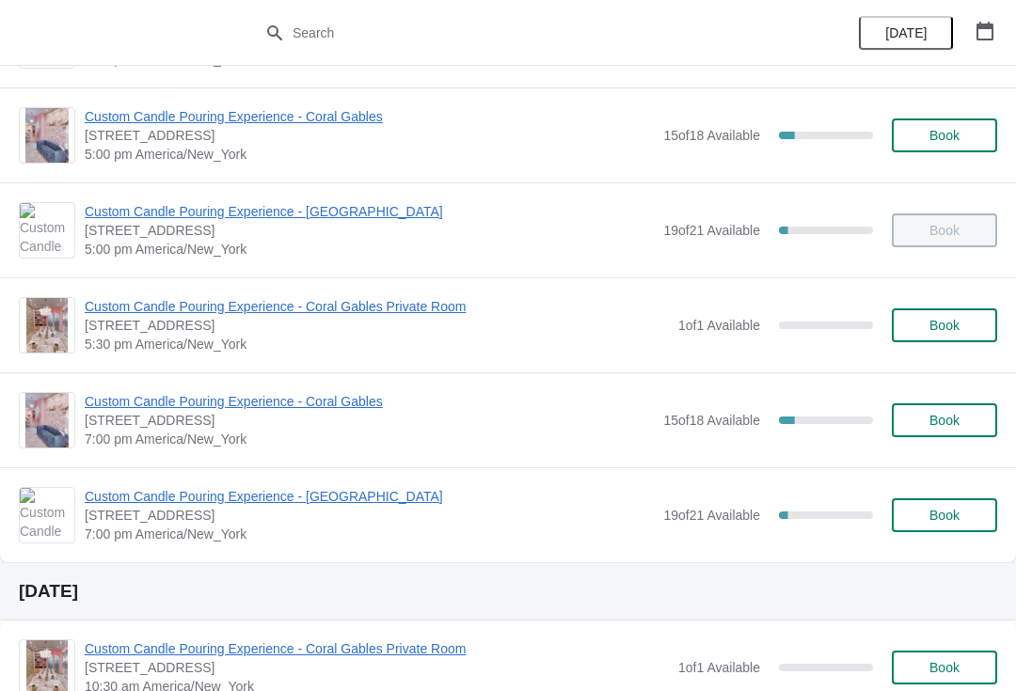
scroll to position [1095, 0]
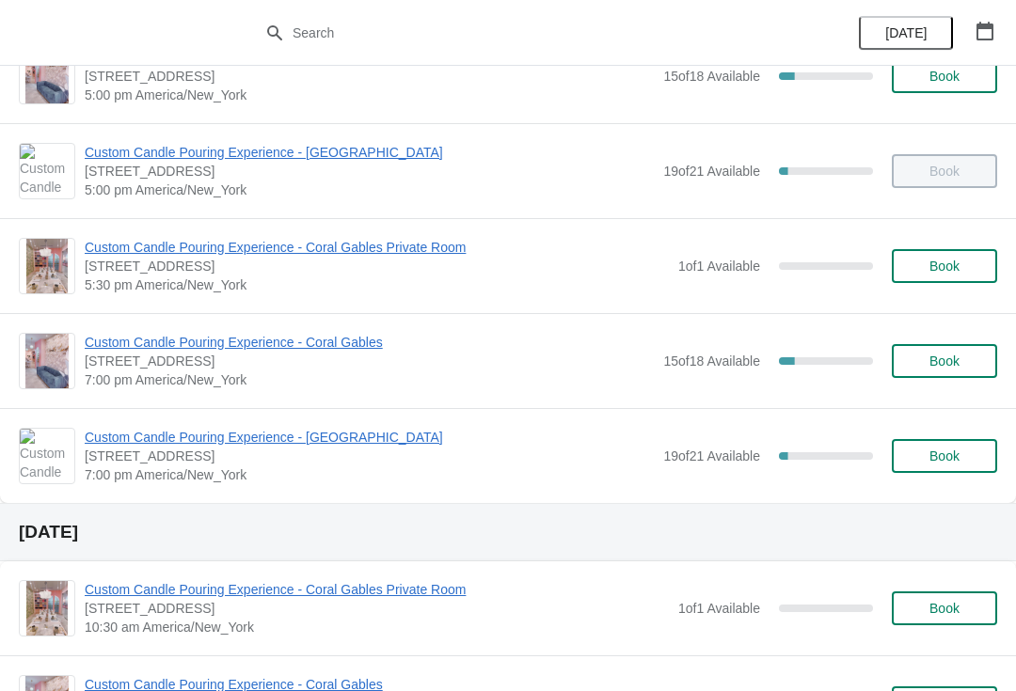
click at [333, 351] on span "Custom Candle Pouring Experience - Coral Gables" at bounding box center [369, 342] width 569 height 19
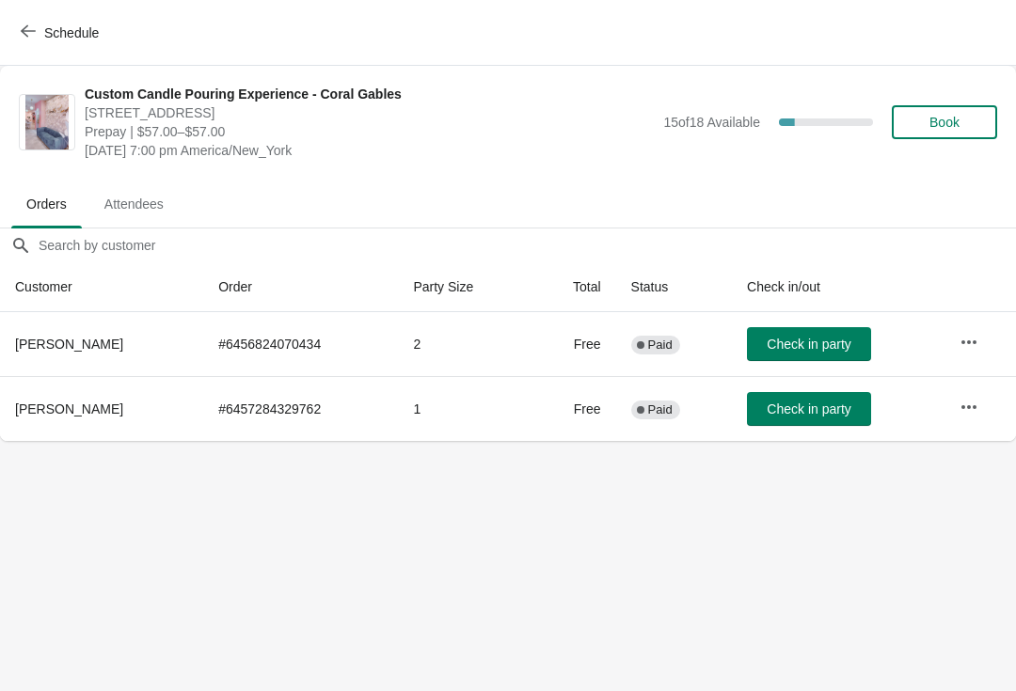
click at [981, 339] on button "button" at bounding box center [969, 342] width 34 height 34
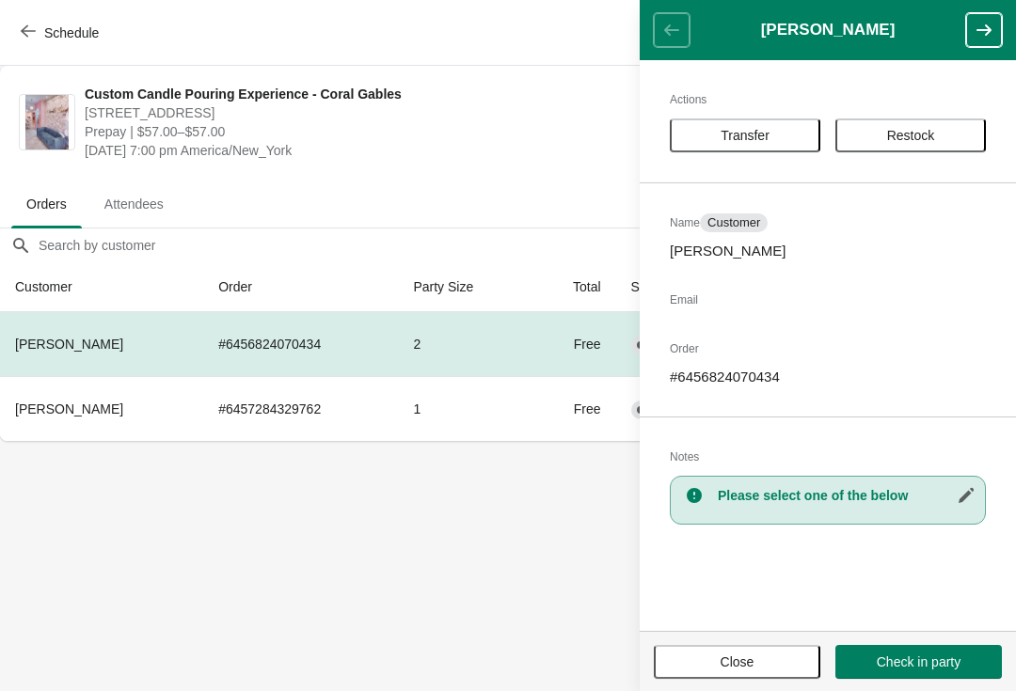
click at [528, 506] on body "Schedule Custom Candle Pouring Experience - Coral Gables 154 Giralda Avenue, Co…" at bounding box center [508, 345] width 1016 height 691
click at [731, 658] on span "Close" at bounding box center [737, 661] width 34 height 15
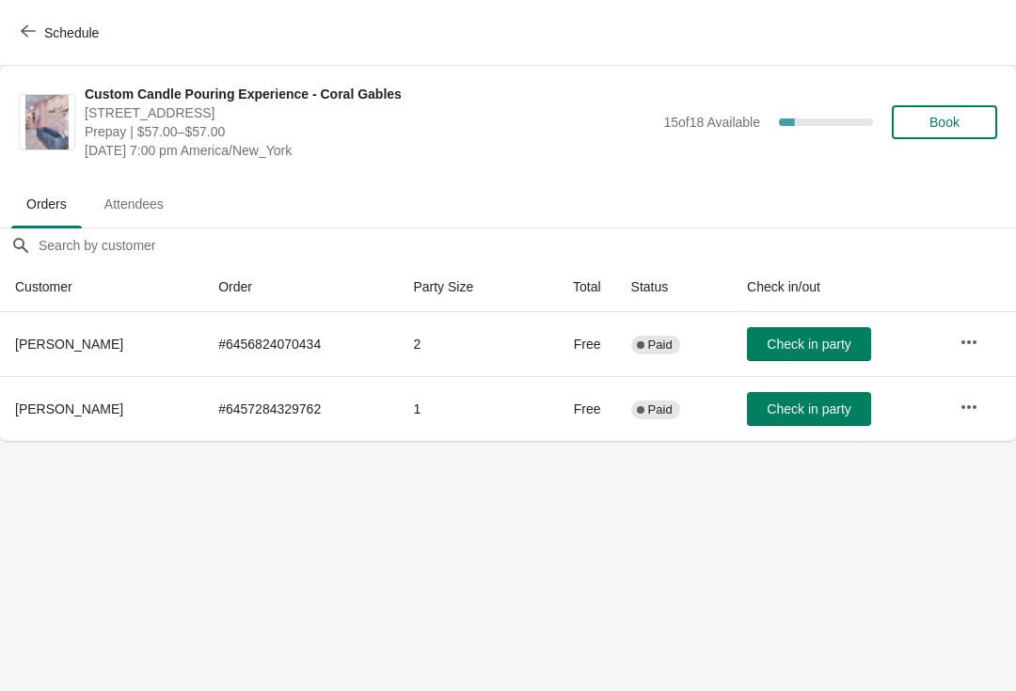
click at [24, 42] on button "Schedule" at bounding box center [61, 33] width 104 height 34
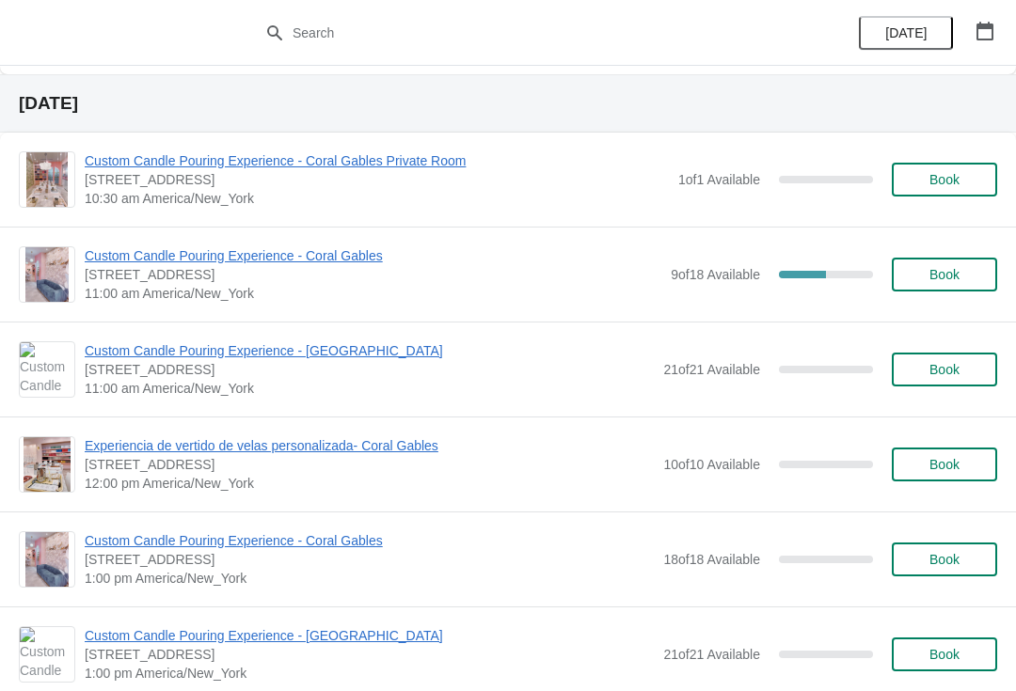
scroll to position [8444, 0]
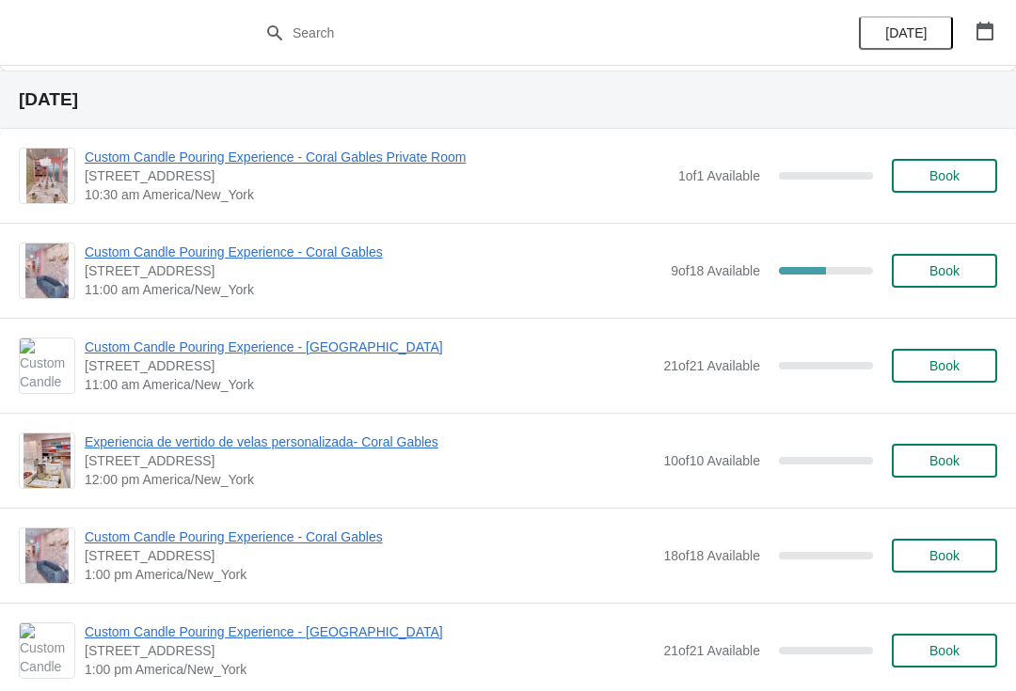
click at [369, 254] on span "Custom Candle Pouring Experience - Coral Gables" at bounding box center [373, 252] width 576 height 19
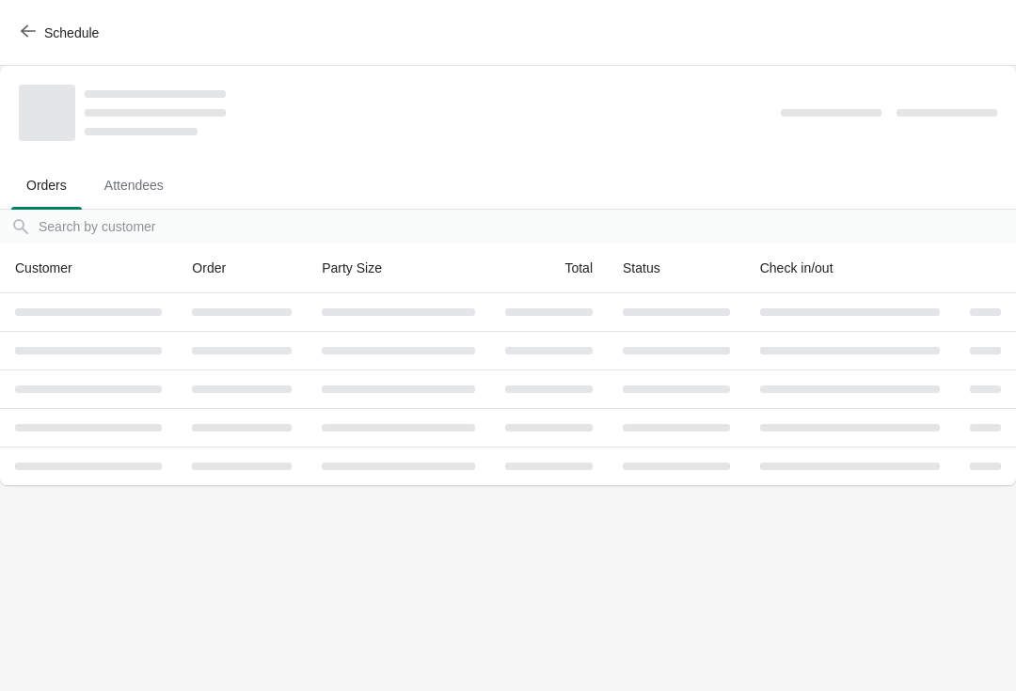
scroll to position [0, 0]
click at [46, 30] on span "Schedule" at bounding box center [71, 32] width 55 height 15
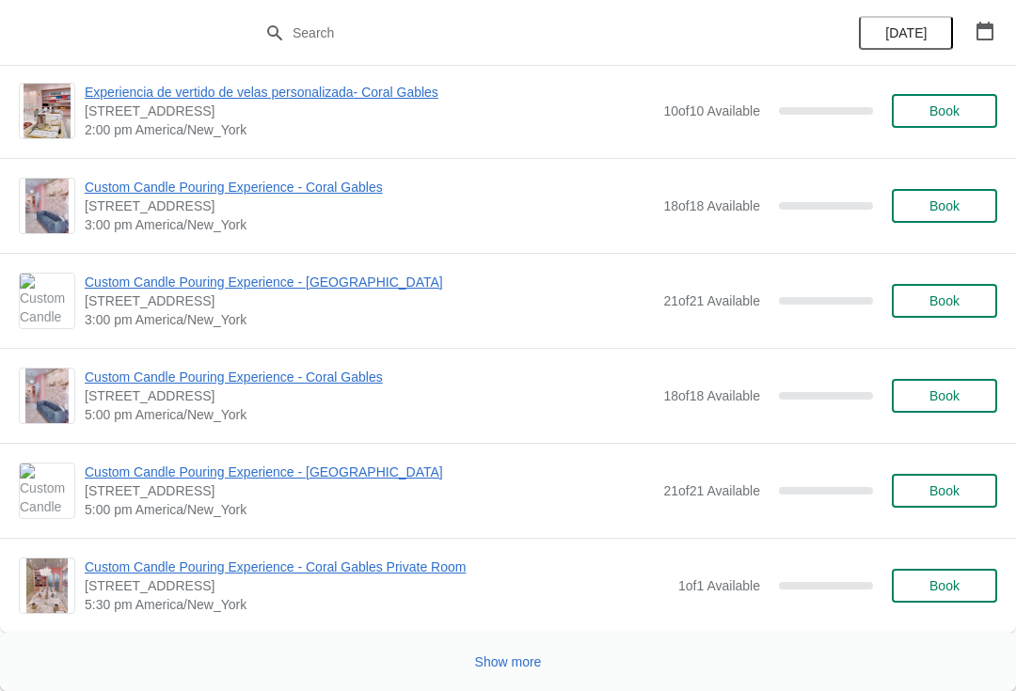
scroll to position [9174, 0]
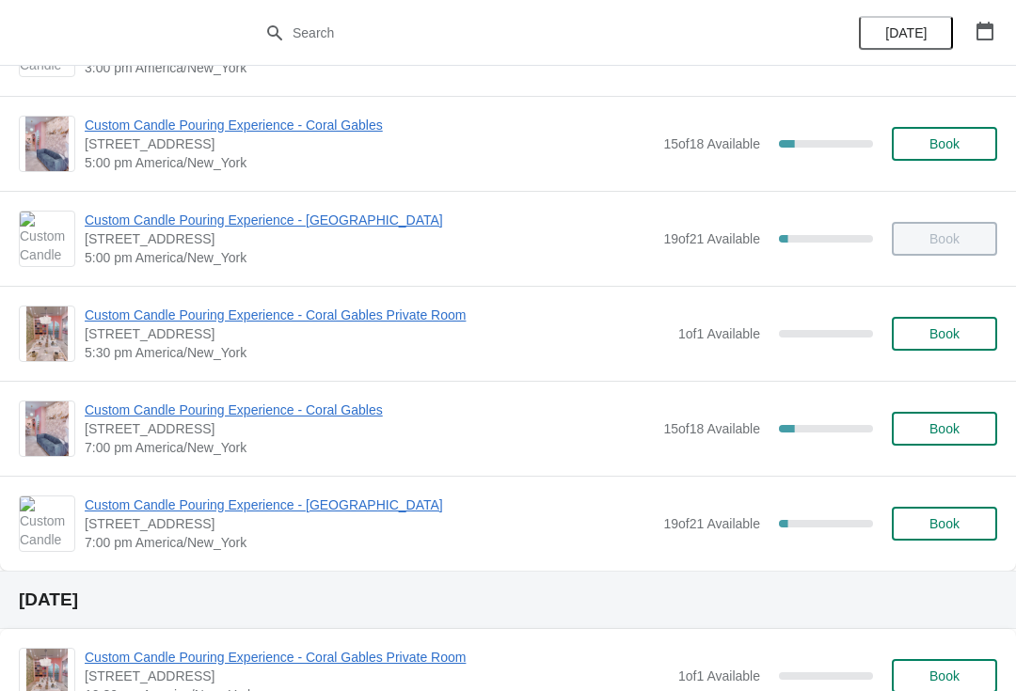
scroll to position [1033, 0]
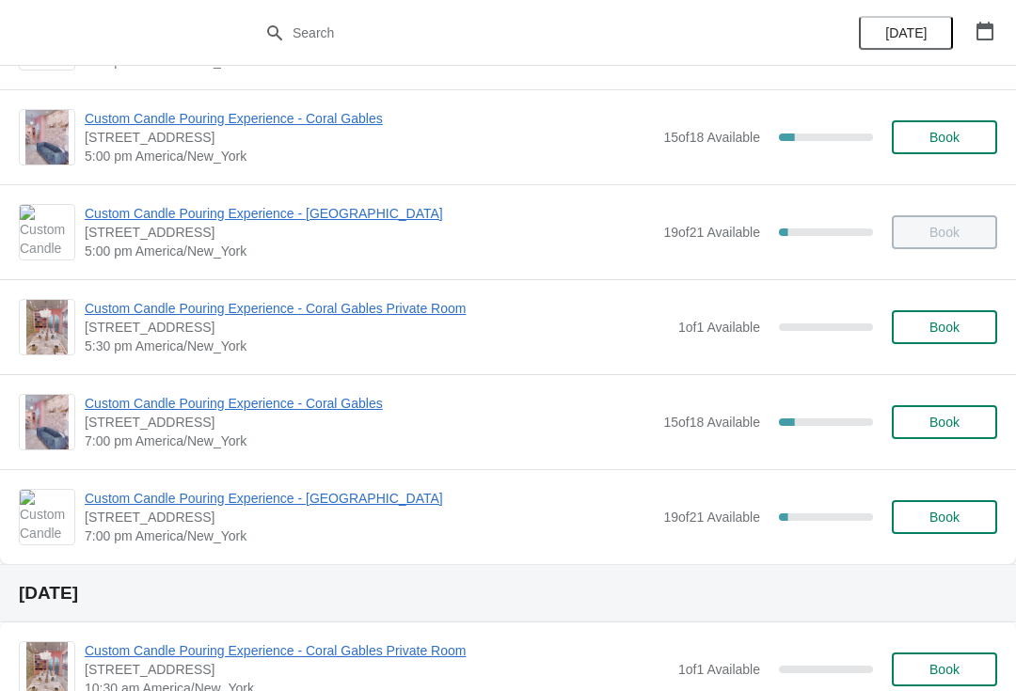
click at [330, 410] on span "Custom Candle Pouring Experience - Coral Gables" at bounding box center [369, 403] width 569 height 19
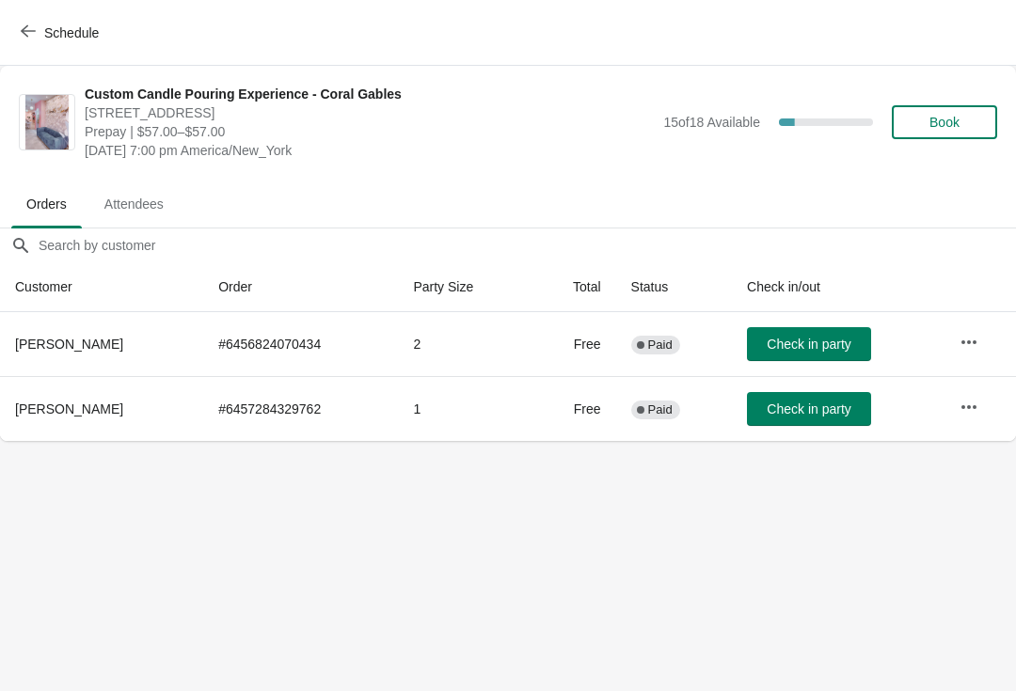
click at [815, 344] on span "Check in party" at bounding box center [808, 344] width 84 height 15
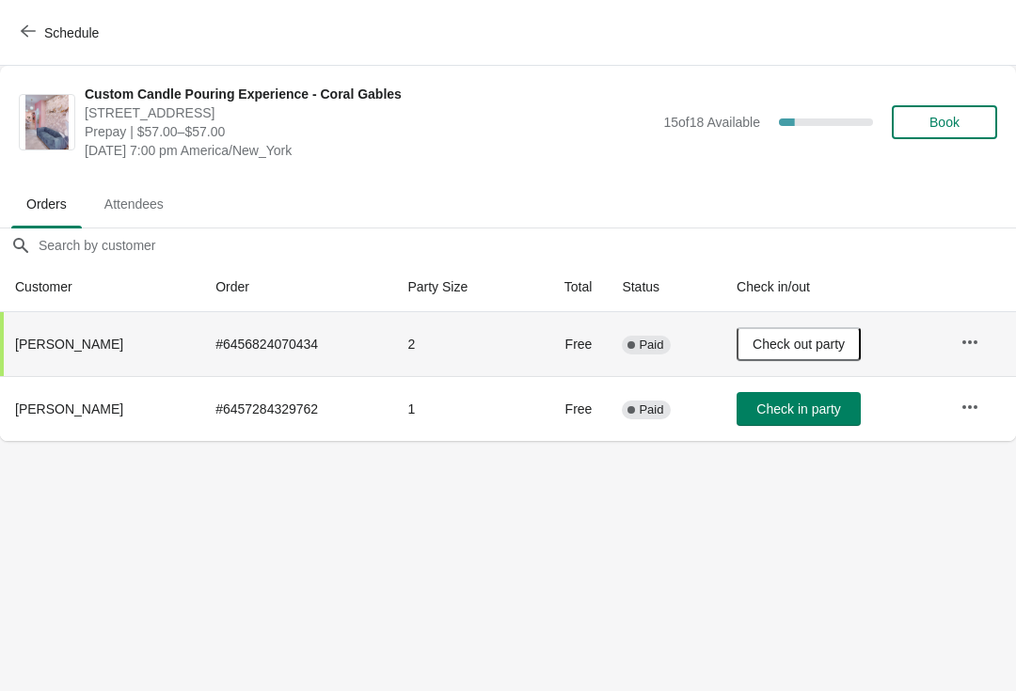
click at [810, 402] on span "Check in party" at bounding box center [798, 409] width 84 height 15
